Goal: Use online tool/utility: Utilize a website feature to perform a specific function

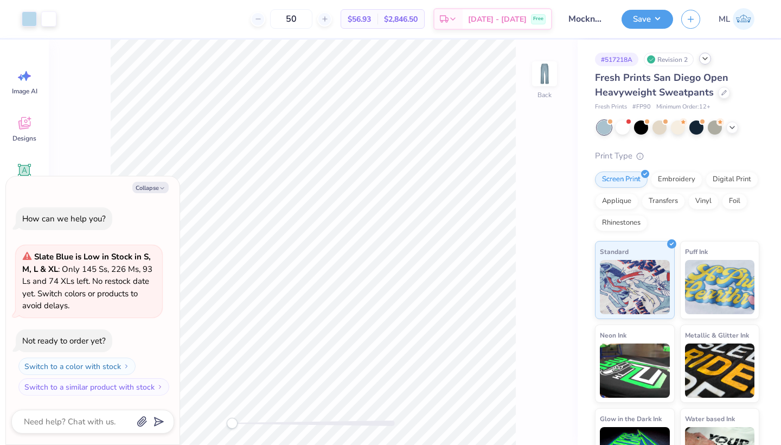
click at [702, 60] on icon at bounding box center [705, 58] width 9 height 9
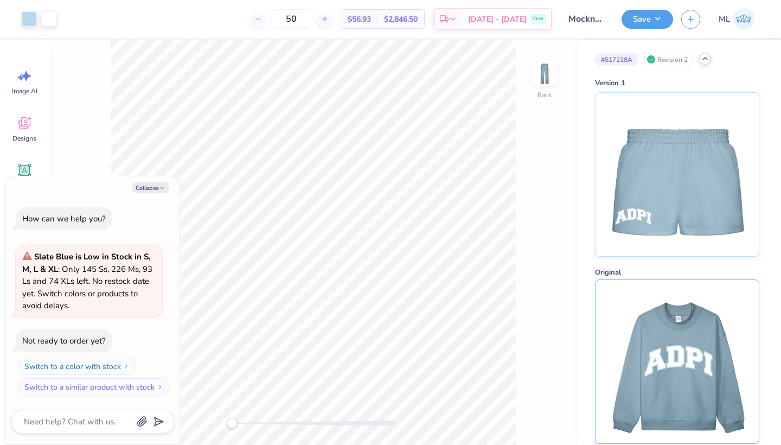
click at [656, 383] on img at bounding box center [677, 361] width 135 height 163
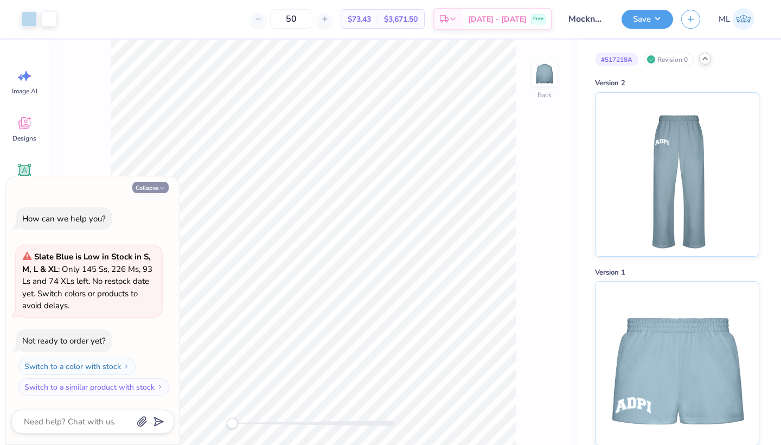
click at [151, 184] on button "Collapse" at bounding box center [150, 187] width 36 height 11
type textarea "x"
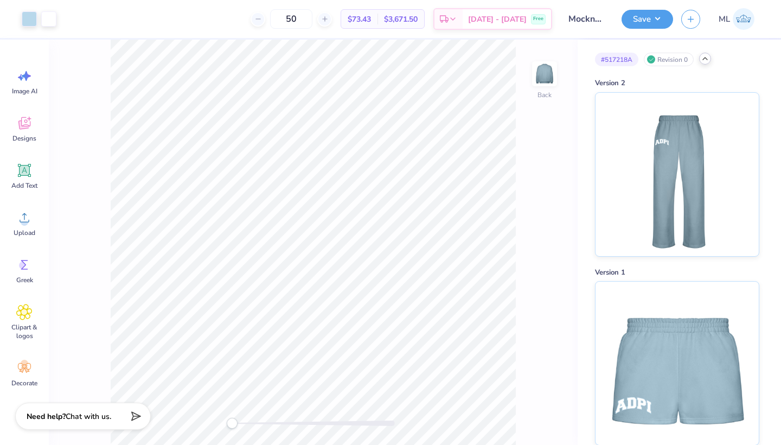
click at [703, 62] on icon at bounding box center [705, 58] width 9 height 9
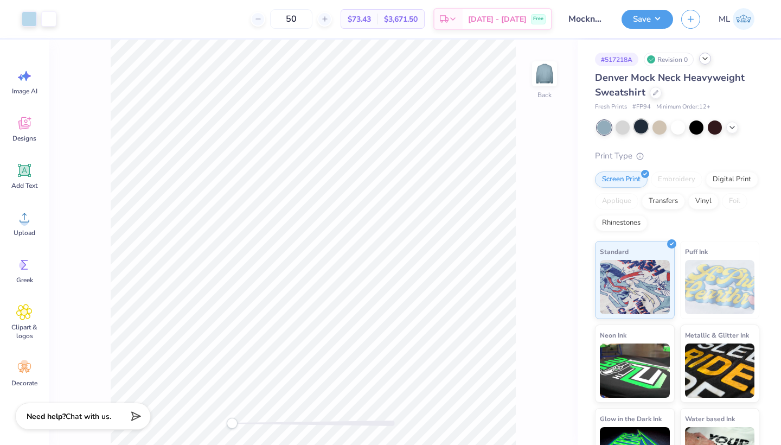
click at [638, 128] on div at bounding box center [641, 126] width 14 height 14
click at [26, 23] on div at bounding box center [29, 17] width 15 height 15
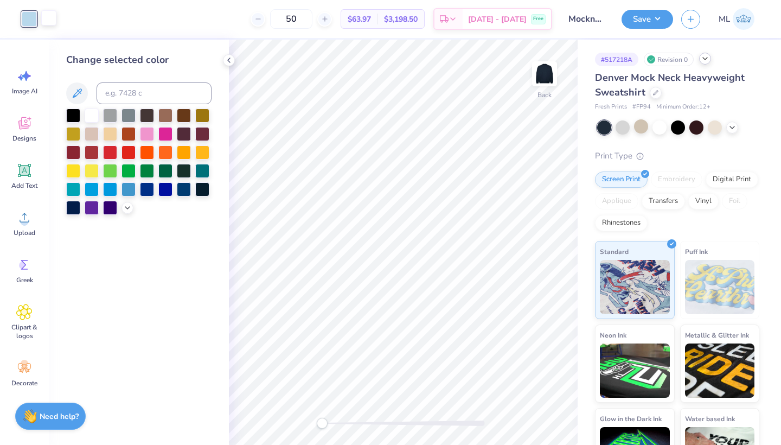
click at [48, 17] on div at bounding box center [48, 17] width 15 height 15
click at [68, 112] on div at bounding box center [73, 114] width 14 height 14
click at [27, 21] on div at bounding box center [29, 17] width 15 height 15
click at [90, 115] on div at bounding box center [92, 114] width 14 height 14
click at [49, 16] on div at bounding box center [48, 17] width 15 height 15
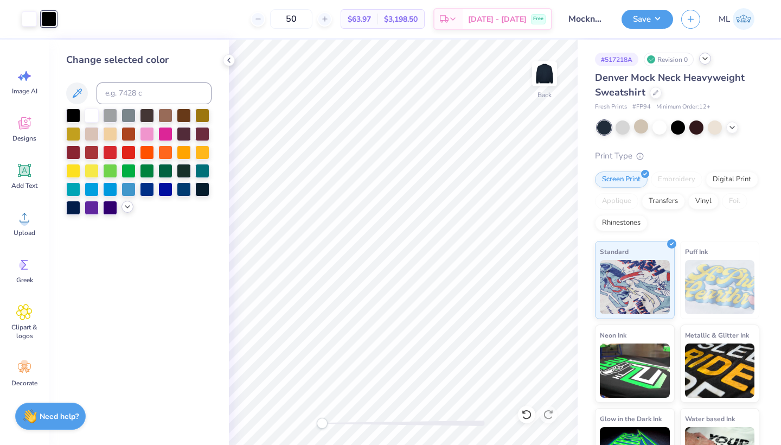
click at [126, 209] on icon at bounding box center [127, 206] width 9 height 9
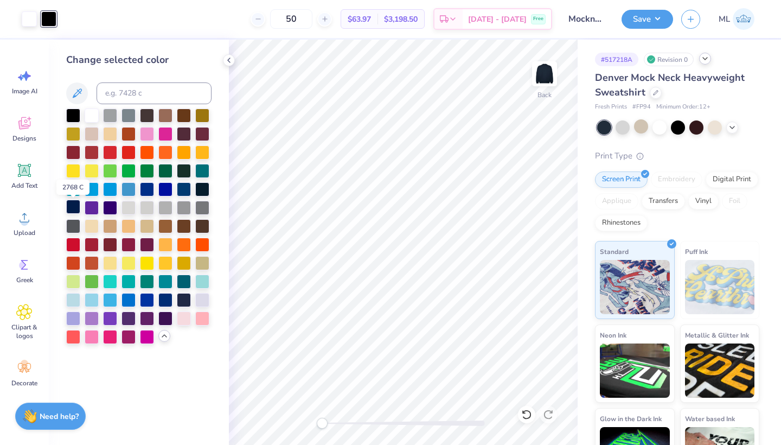
click at [72, 206] on div at bounding box center [73, 207] width 14 height 14
click at [203, 186] on div at bounding box center [202, 188] width 14 height 14
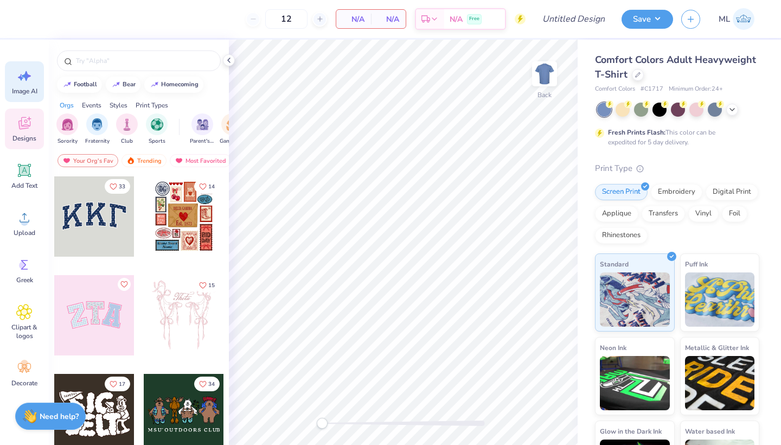
click at [21, 86] on div "Image AI" at bounding box center [24, 81] width 39 height 41
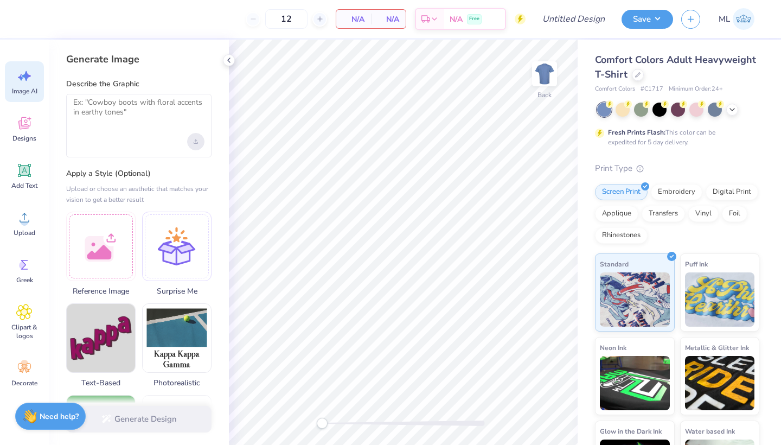
click at [193, 142] on div "Upload image" at bounding box center [195, 141] width 17 height 17
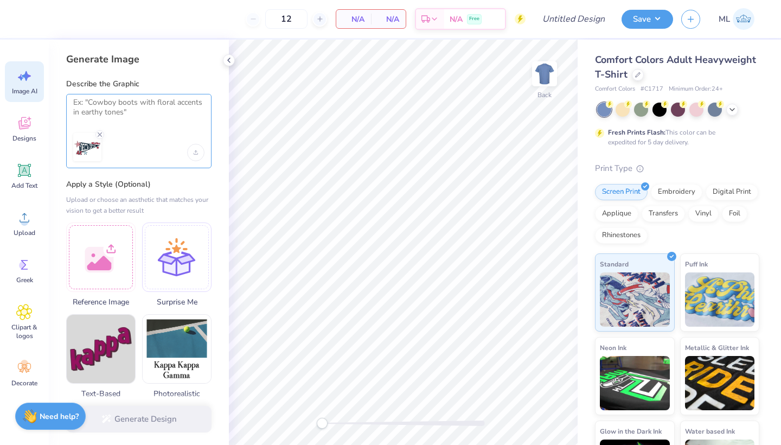
click at [148, 122] on textarea at bounding box center [138, 111] width 131 height 27
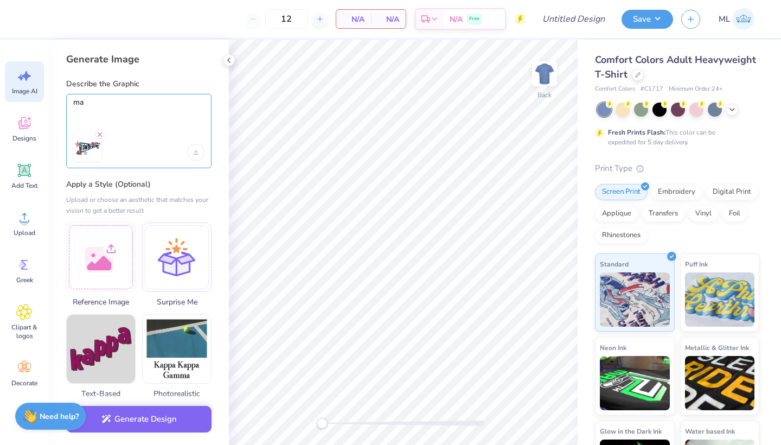
type textarea "m"
click at [107, 102] on textarea "add more to make it not plain" at bounding box center [138, 111] width 131 height 27
drag, startPoint x: 167, startPoint y: 100, endPoint x: 192, endPoint y: 120, distance: 31.7
click at [192, 120] on textarea "add more Delta Zeta marks to make it not plain" at bounding box center [138, 111] width 131 height 27
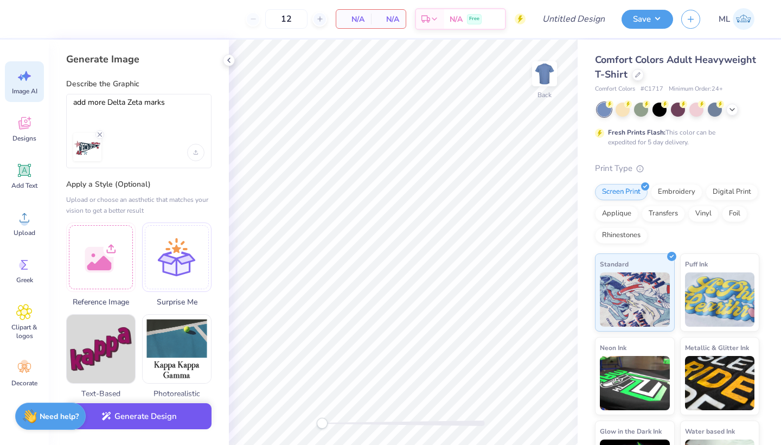
click at [154, 430] on button "Generate Design" at bounding box center [138, 416] width 145 height 27
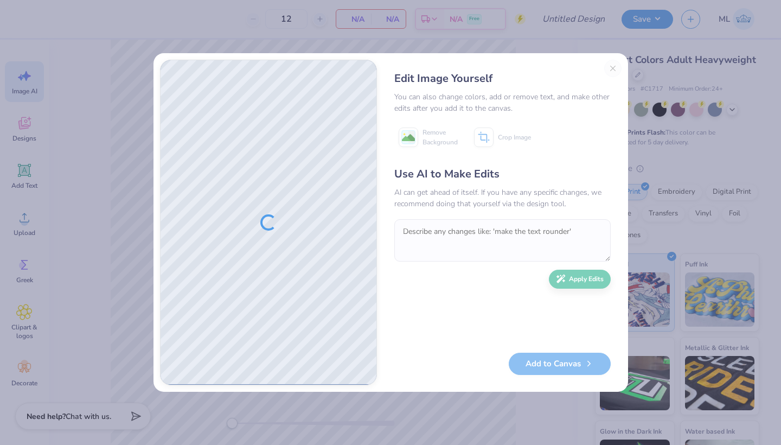
click at [608, 73] on div "Edit Image Yourself You can also change colors, add or remove text, and make ot…" at bounding box center [391, 222] width 475 height 339
click at [611, 71] on button "Close" at bounding box center [612, 68] width 17 height 17
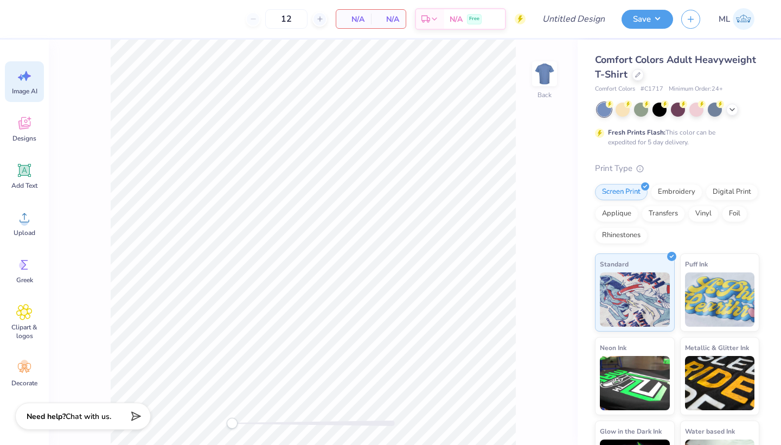
click at [15, 84] on div "Image AI" at bounding box center [24, 81] width 39 height 41
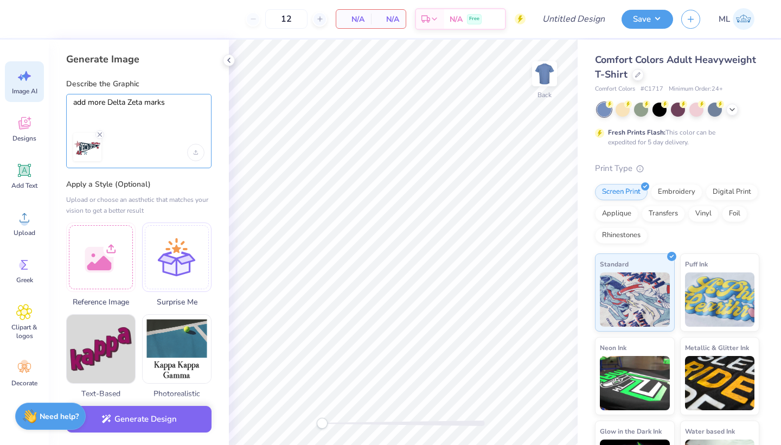
drag, startPoint x: 181, startPoint y: 105, endPoint x: 69, endPoint y: 91, distance: 112.1
click at [69, 91] on div "Describe the Graphic add more Delta Zeta marks" at bounding box center [138, 124] width 145 height 90
type textarea "keep the design the same but add more so it isnt as plain"
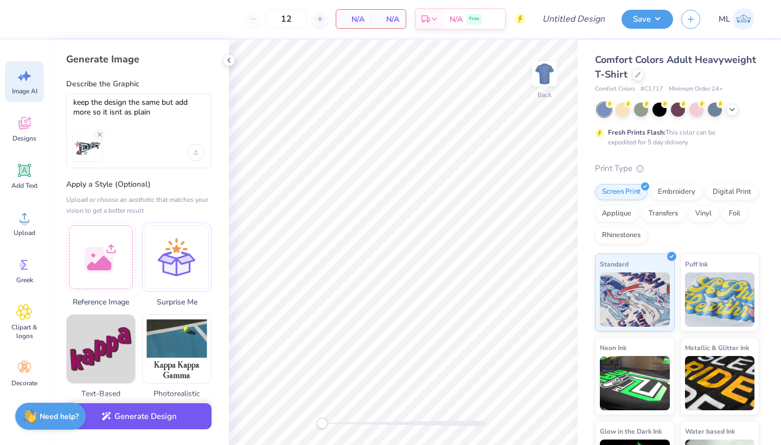
click at [161, 415] on button "Generate Design" at bounding box center [138, 416] width 145 height 27
